Goal: Book appointment/travel/reservation

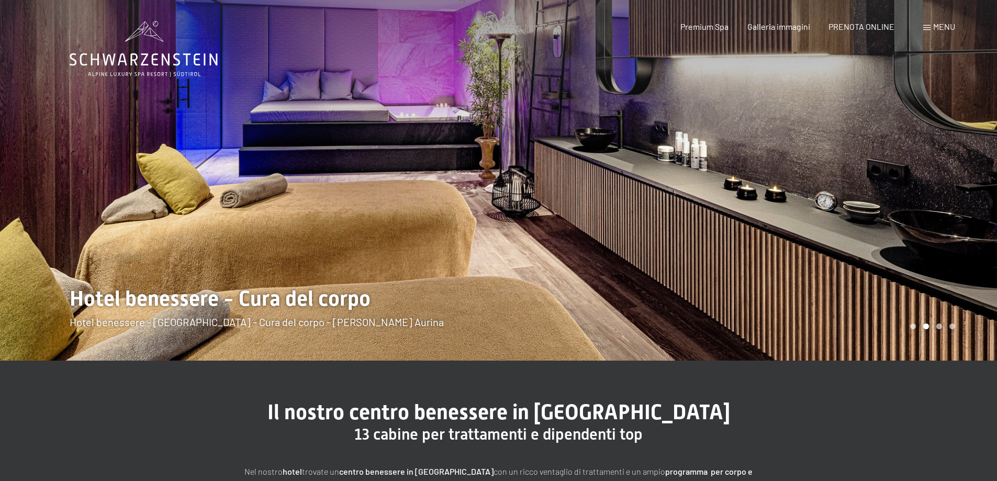
click at [941, 29] on span "Menu" at bounding box center [944, 26] width 22 height 10
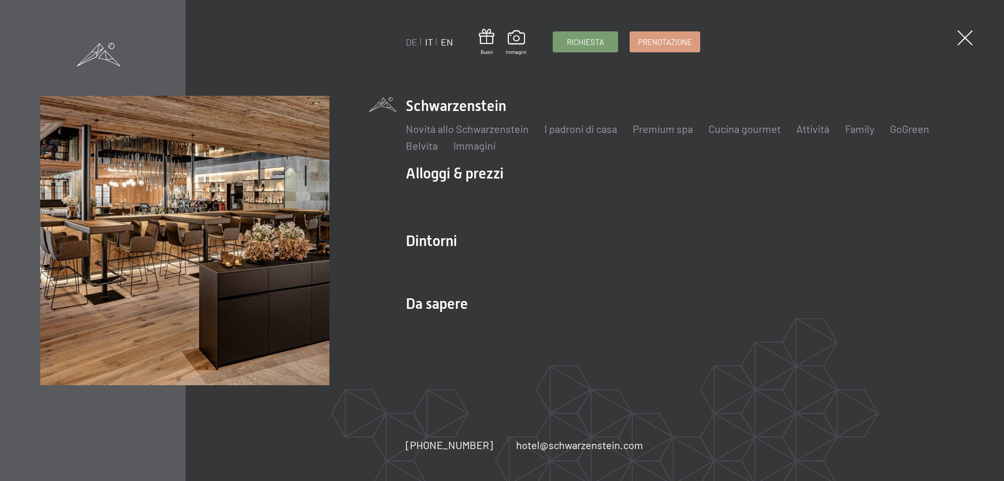
click at [447, 43] on link "EN" at bounding box center [447, 42] width 12 height 12
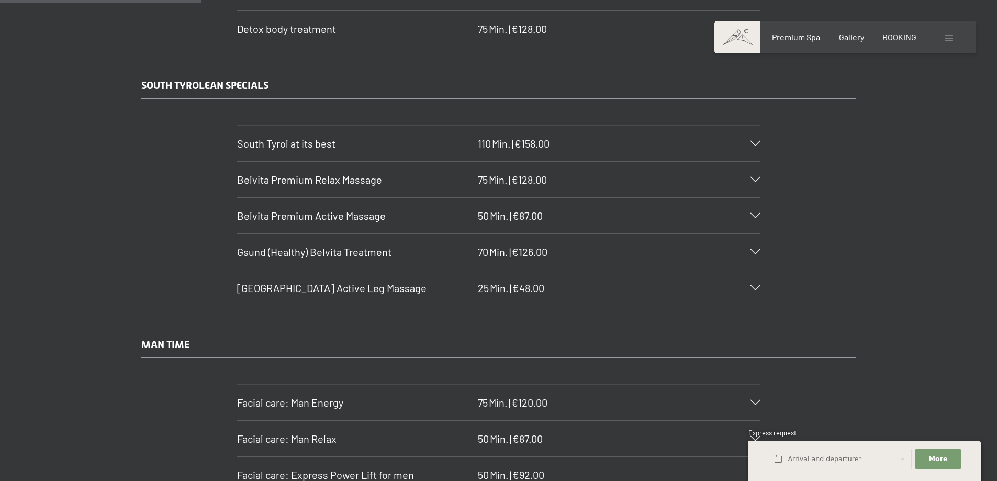
scroll to position [1674, 0]
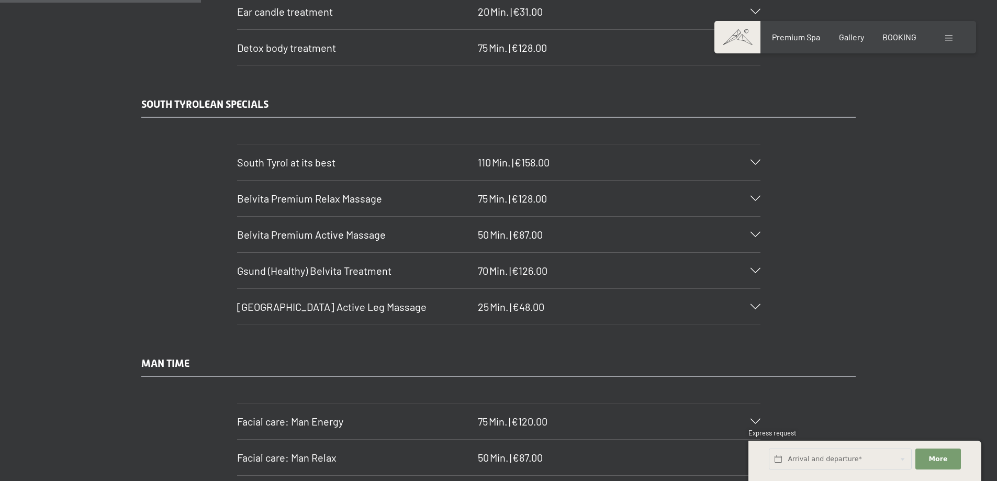
click at [356, 237] on span "Belvita Premium Active Massage" at bounding box center [311, 234] width 149 height 13
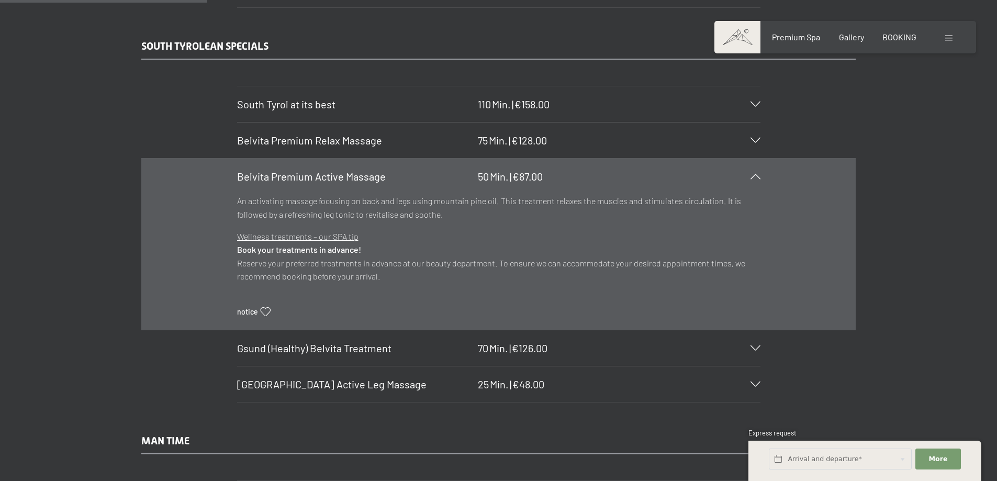
scroll to position [1831, 0]
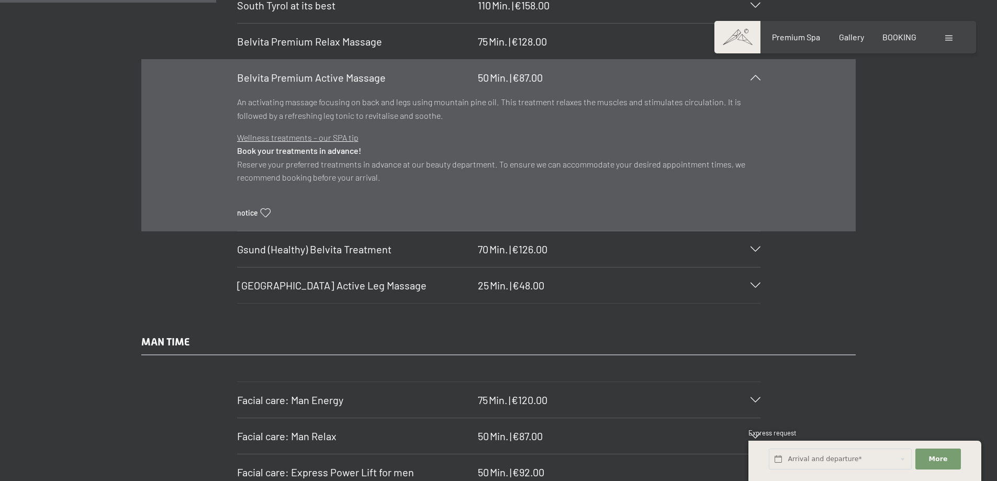
drag, startPoint x: 377, startPoint y: 180, endPoint x: 236, endPoint y: 90, distance: 167.8
click at [237, 90] on section "Belvita Premium Active Massage 50 Min. | €87.00 An activating massage focusing …" at bounding box center [498, 145] width 523 height 172
click at [306, 167] on p "Wellness treatments – our SPA tip Book your treatments in advance! Reserve your…" at bounding box center [498, 157] width 523 height 53
drag, startPoint x: 397, startPoint y: 179, endPoint x: 236, endPoint y: 78, distance: 189.7
click at [237, 78] on section "Belvita Premium Active Massage 50 Min. | €87.00 An activating massage focusing …" at bounding box center [498, 145] width 523 height 172
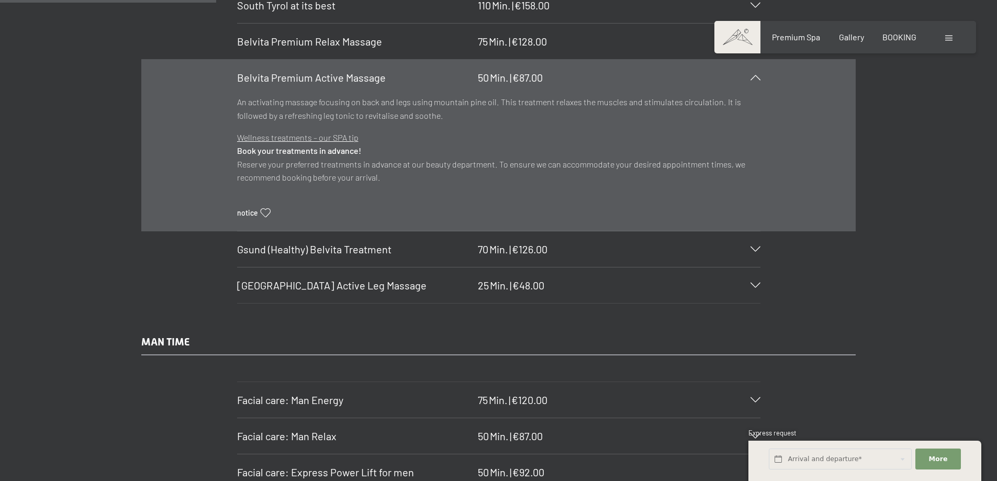
click at [286, 114] on p "An activating massage focusing on back and legs using mountain pine oil. This t…" at bounding box center [498, 108] width 523 height 27
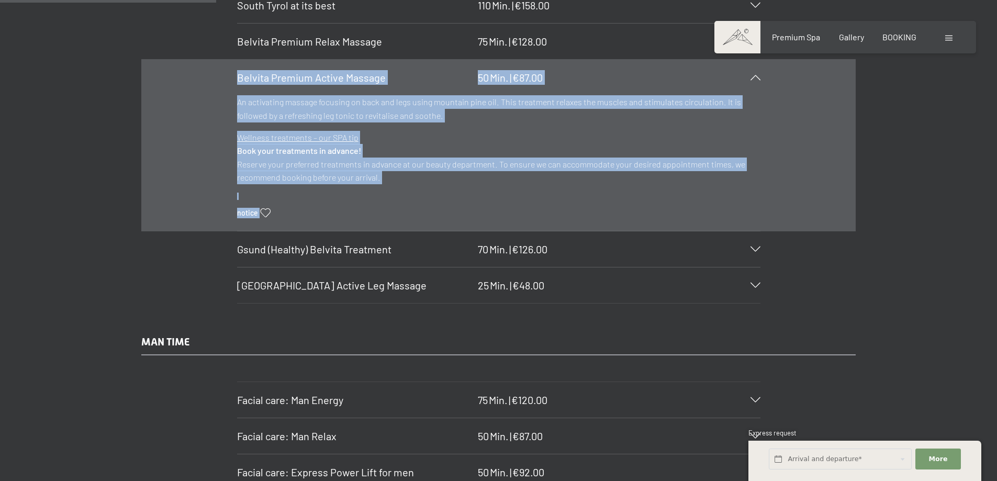
click at [239, 76] on section "Belvita Premium Active Massage 50 Min. | €87.00 An activating massage focusing …" at bounding box center [498, 145] width 523 height 172
copy div "Belvita Premium Active Massage 50 Min. | €87.00 An activating massage focusing …"
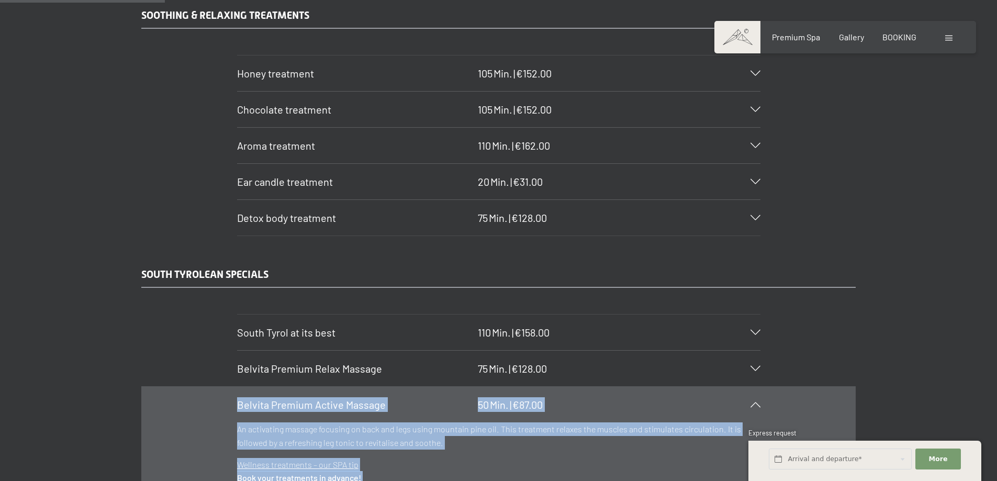
scroll to position [1517, 0]
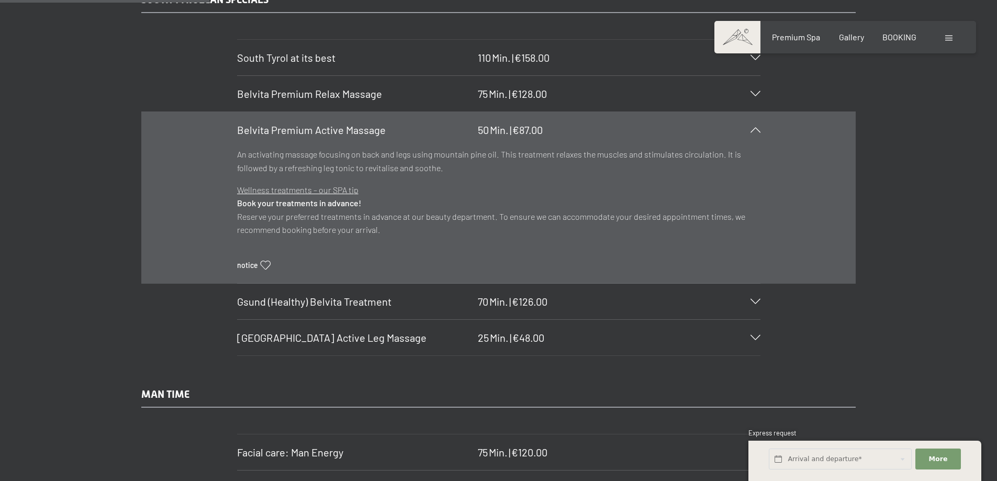
scroll to position [1726, 0]
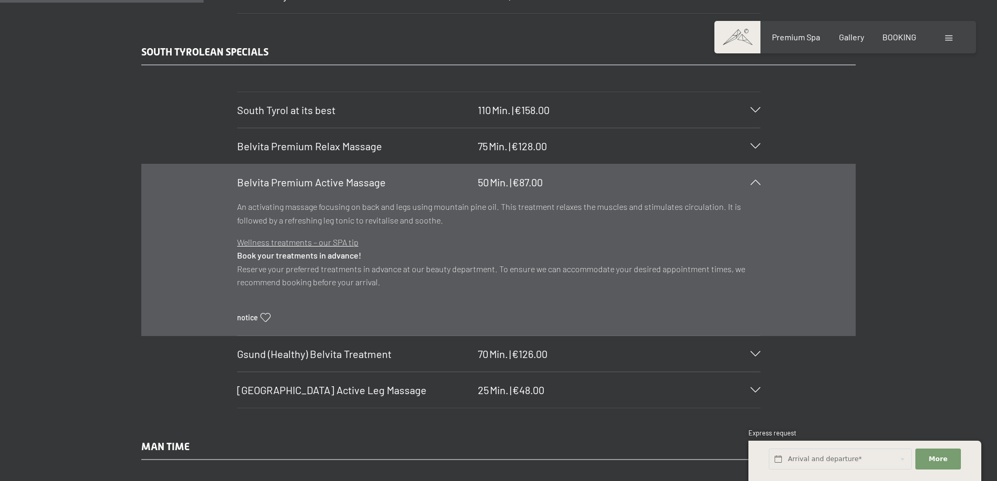
click at [505, 180] on span "Min." at bounding box center [499, 182] width 19 height 13
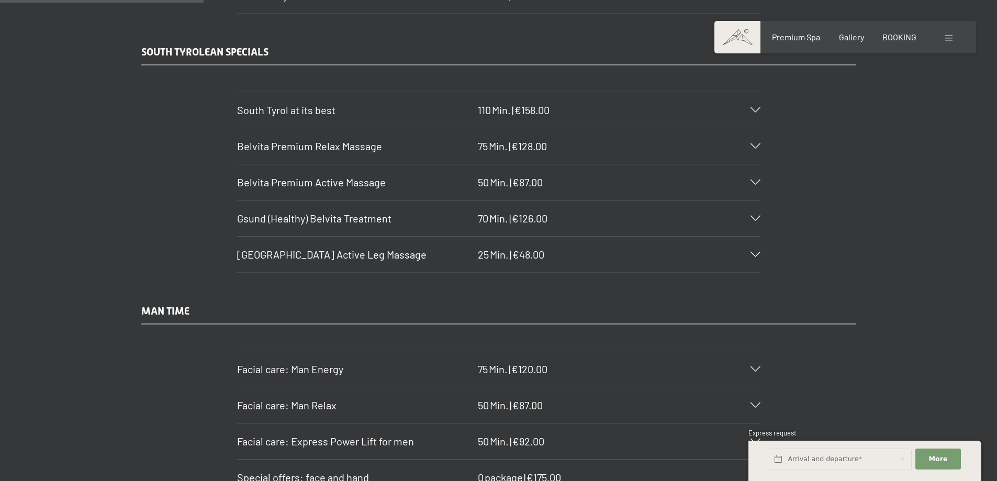
click at [505, 180] on span "Min." at bounding box center [499, 182] width 19 height 13
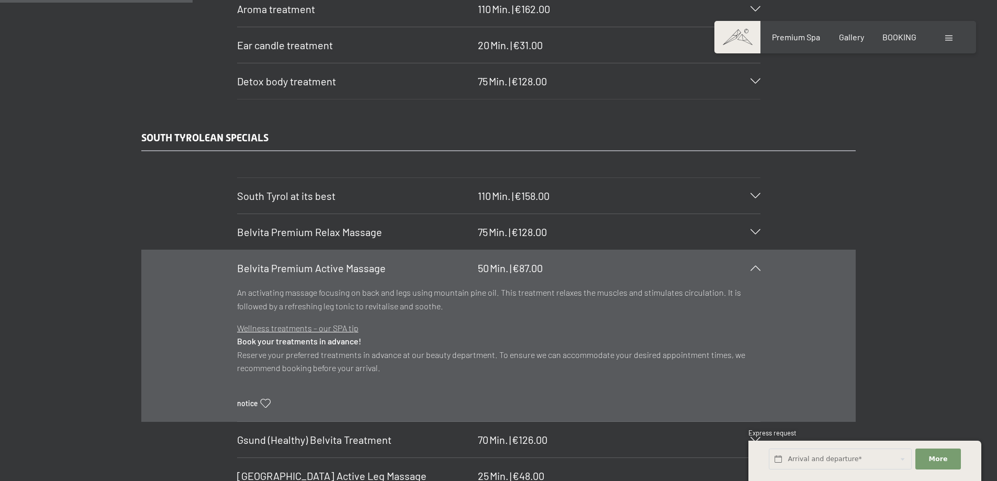
scroll to position [1622, 0]
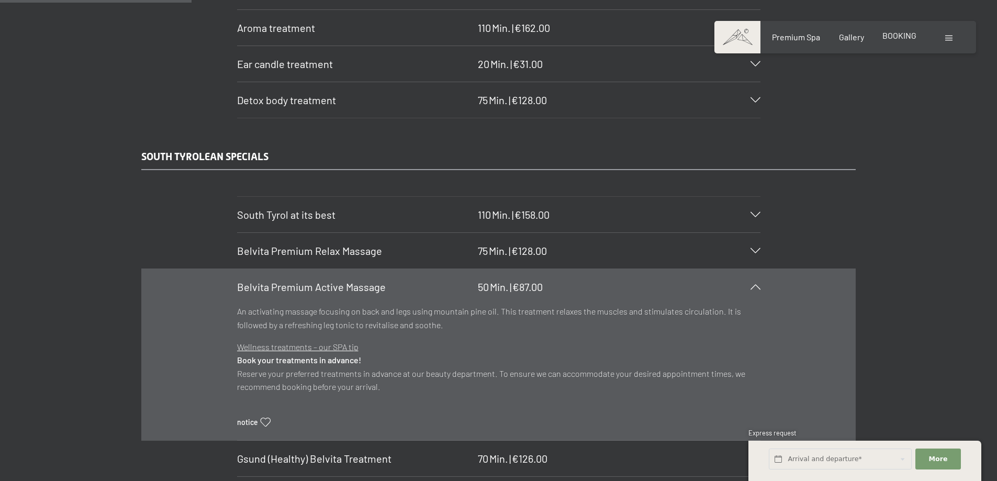
click at [897, 34] on span "BOOKING" at bounding box center [899, 35] width 34 height 10
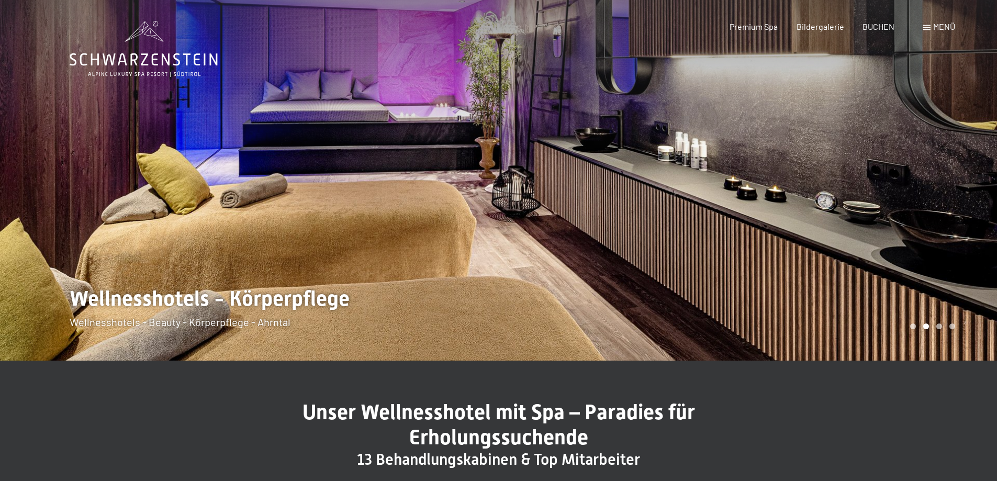
click at [963, 243] on div at bounding box center [748, 180] width 499 height 360
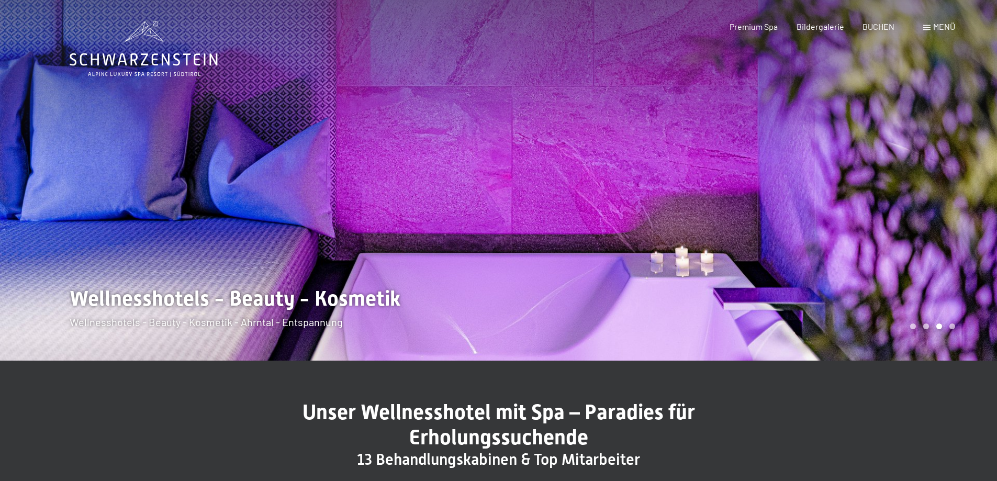
click at [963, 243] on div at bounding box center [748, 180] width 499 height 360
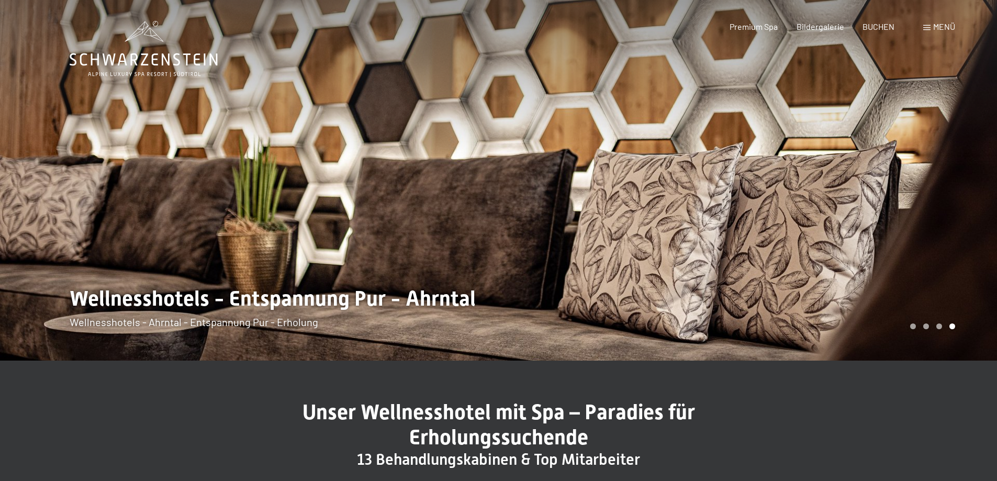
click at [963, 243] on div at bounding box center [748, 180] width 499 height 360
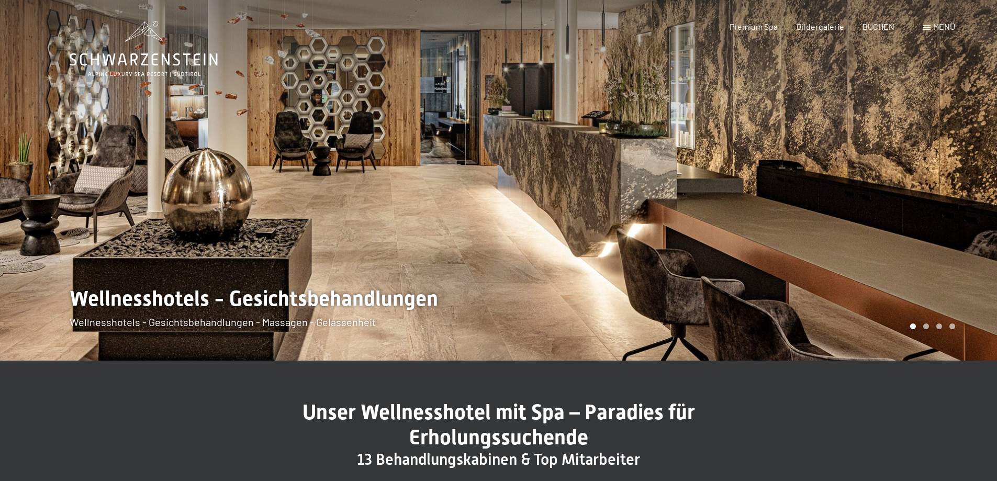
click at [963, 243] on div at bounding box center [748, 180] width 499 height 360
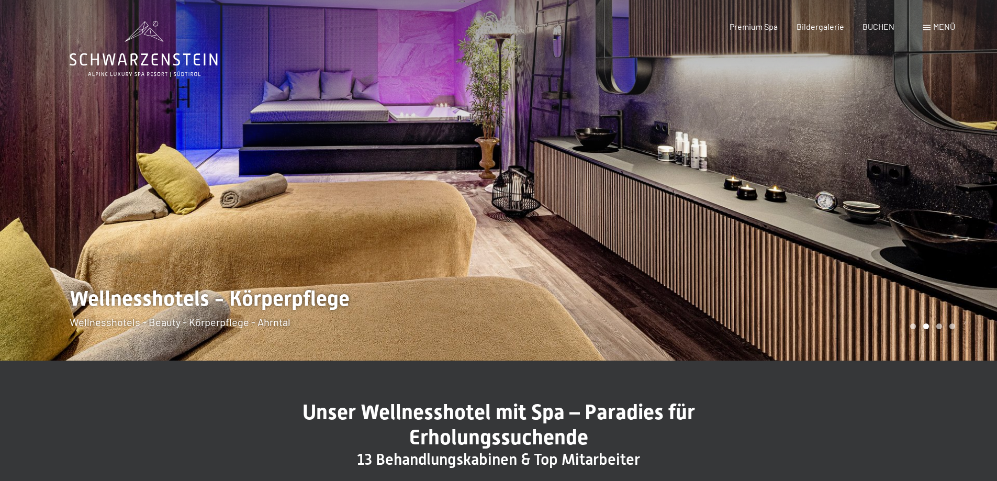
click at [963, 243] on div at bounding box center [748, 180] width 499 height 360
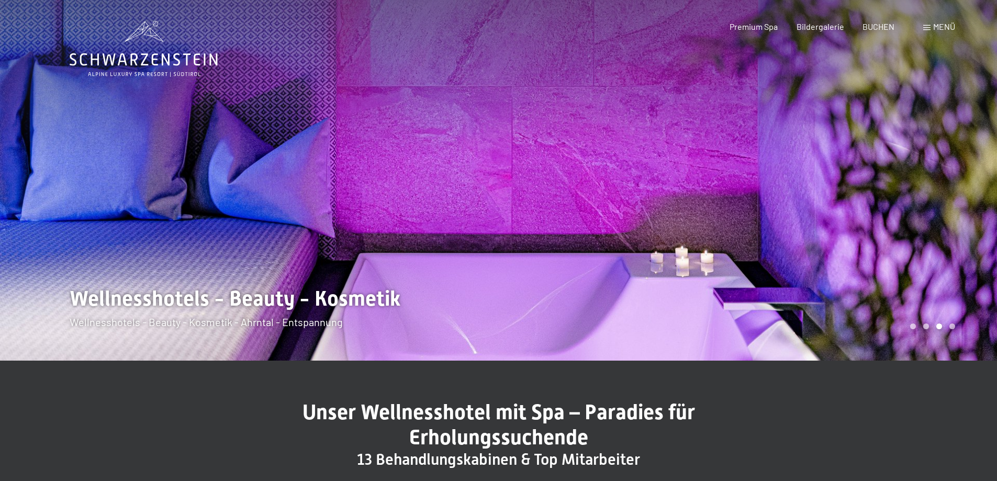
click at [963, 243] on div at bounding box center [748, 180] width 499 height 360
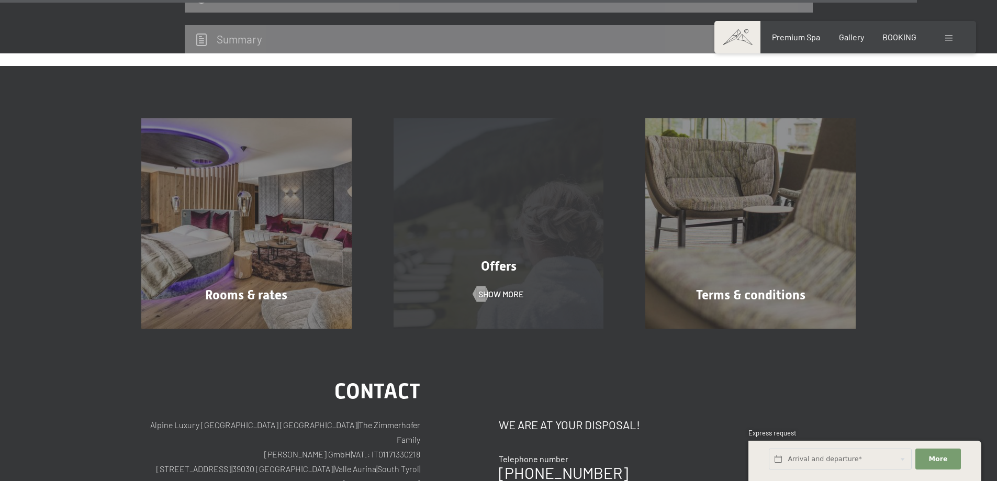
scroll to position [3293, 0]
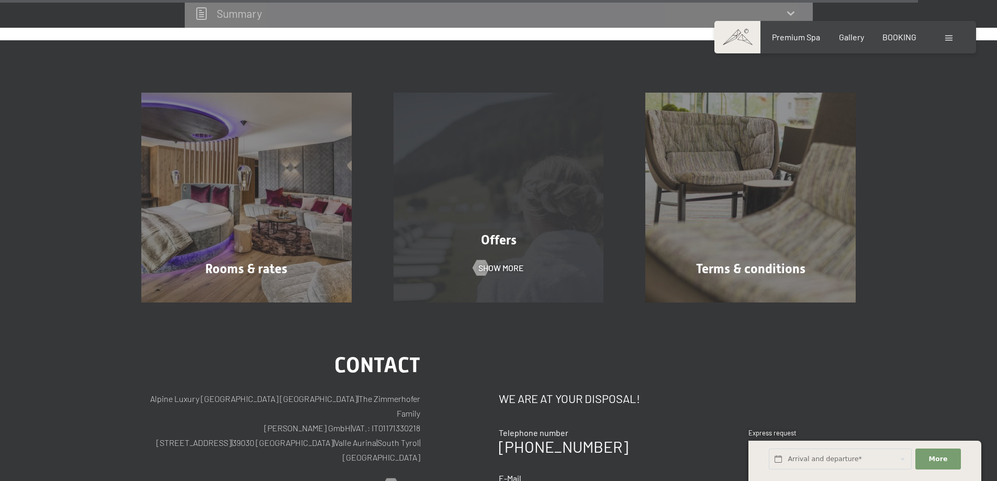
click at [498, 229] on div "Offers Show more" at bounding box center [498, 198] width 252 height 210
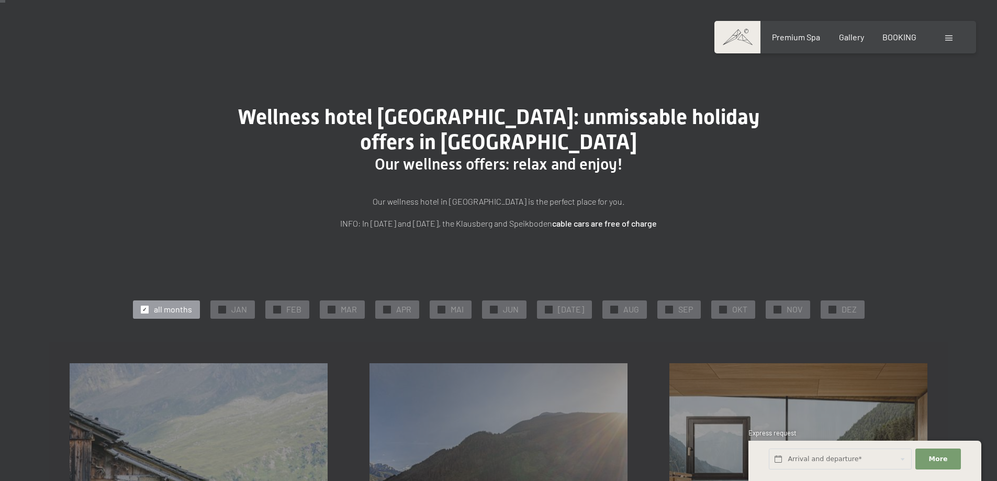
scroll to position [52, 0]
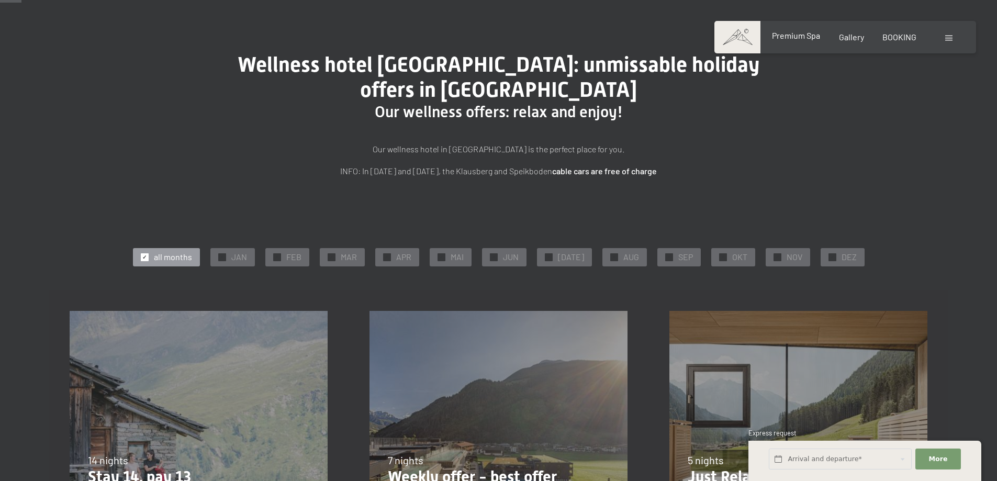
click at [803, 36] on span "Premium Spa" at bounding box center [796, 35] width 48 height 10
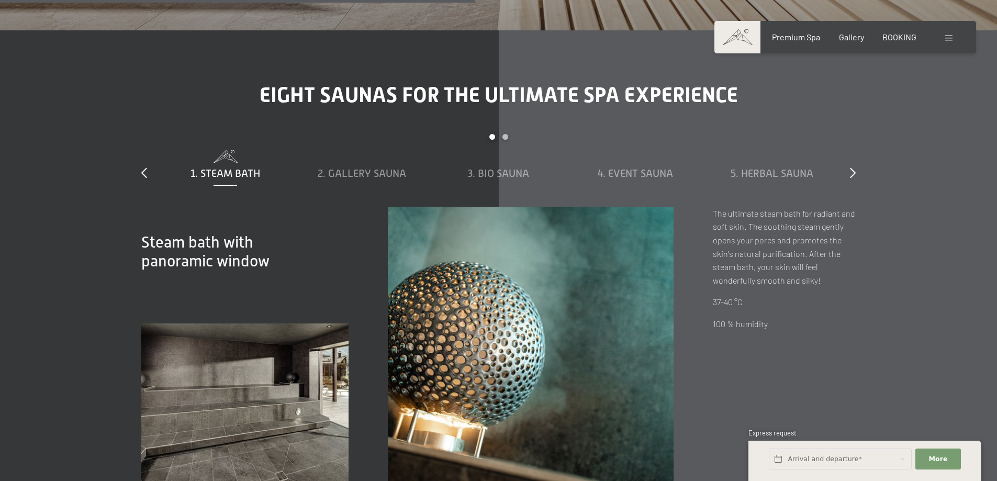
scroll to position [3505, 0]
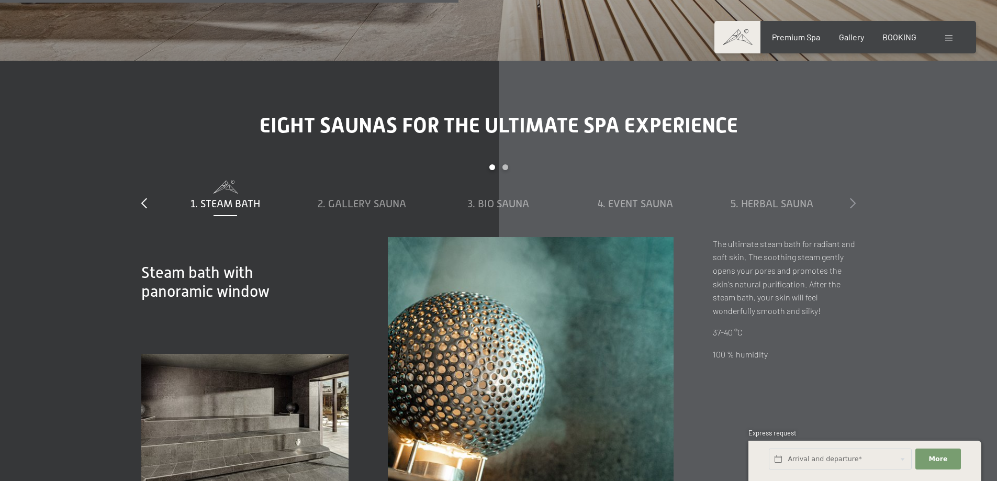
click at [850, 198] on icon at bounding box center [853, 203] width 6 height 10
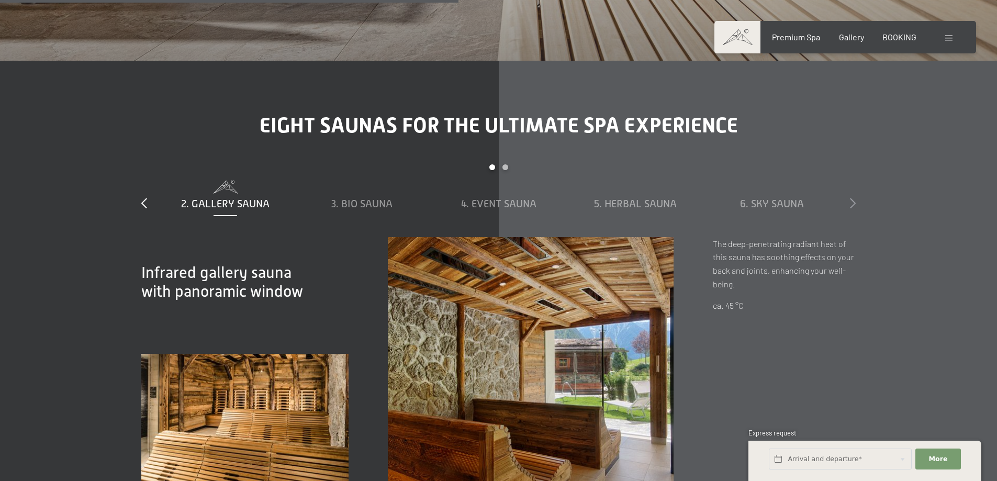
click at [850, 198] on icon at bounding box center [853, 203] width 6 height 10
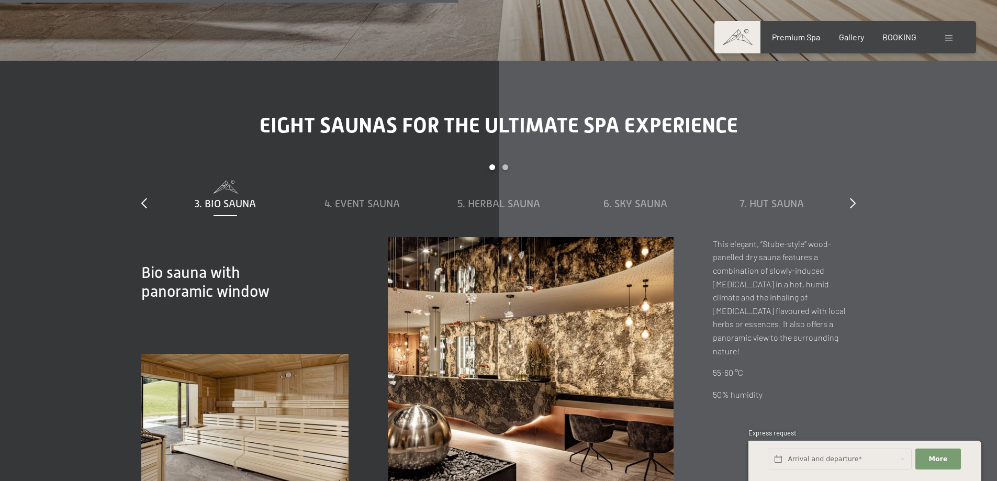
click at [849, 165] on div "slide 3 to 7 of 8 1. Steam bath 2. Gallery sauna 3. Bio sauna 4. Event sauna 5.…" at bounding box center [498, 200] width 714 height 73
click at [854, 198] on icon at bounding box center [853, 203] width 6 height 10
